Goal: Information Seeking & Learning: Check status

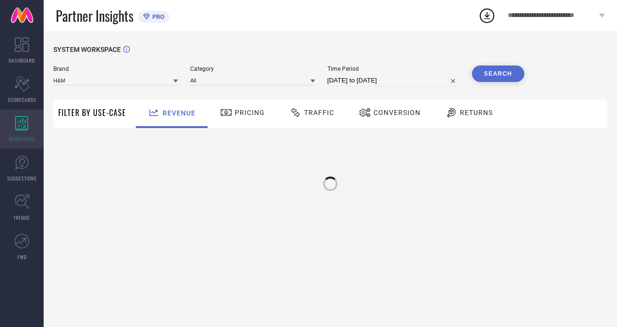
click at [25, 118] on icon at bounding box center [22, 123] width 14 height 15
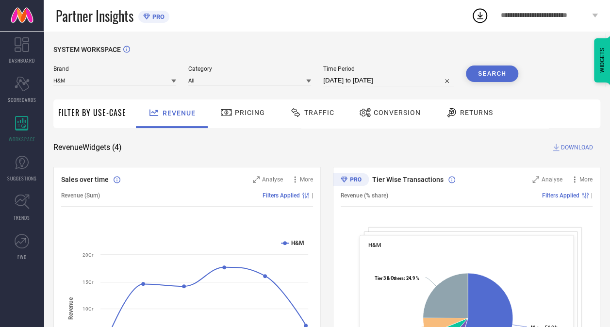
select select "7"
select select "2025"
select select "8"
select select "2025"
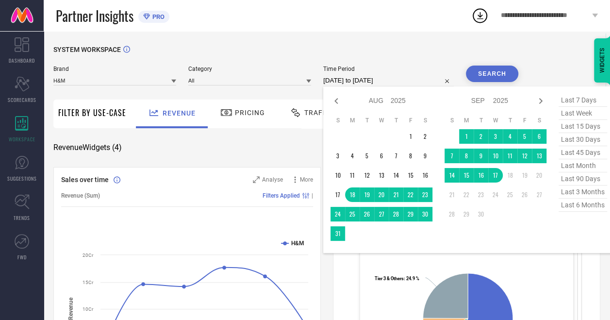
click at [383, 81] on input "18-08-2025 to 17-09-2025" at bounding box center [388, 81] width 130 height 12
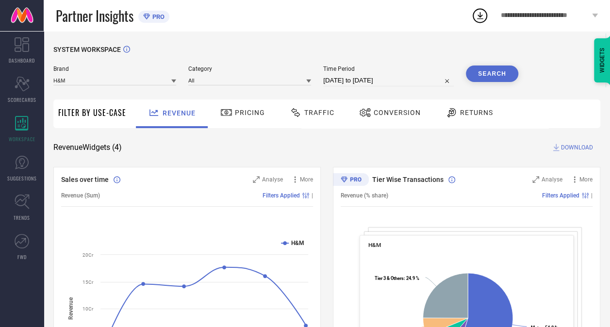
click at [305, 116] on span "Traffic" at bounding box center [319, 113] width 30 height 8
